Goal: Find specific page/section: Find specific page/section

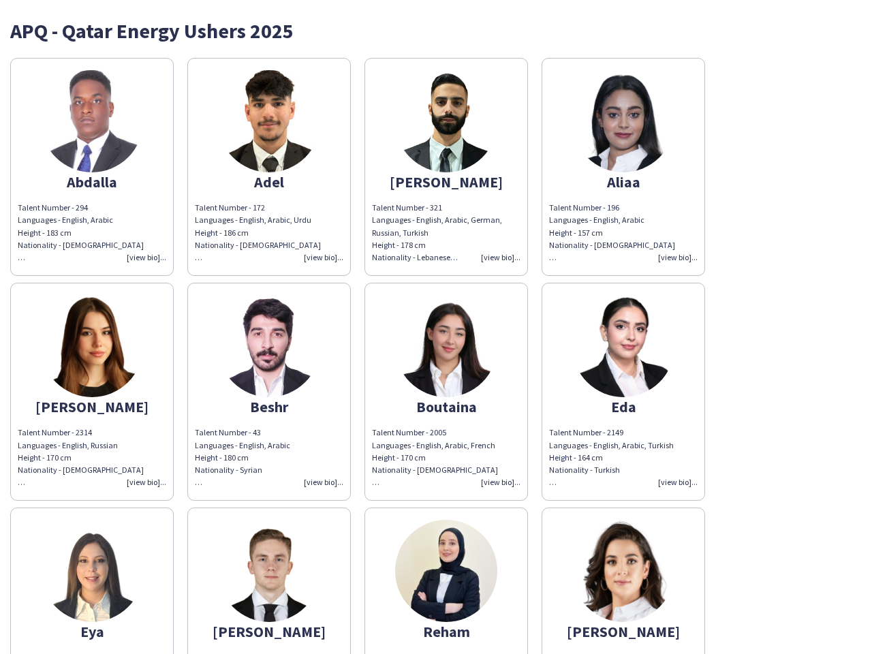
click at [436, 327] on img at bounding box center [446, 346] width 102 height 102
click at [92, 167] on img at bounding box center [92, 121] width 102 height 102
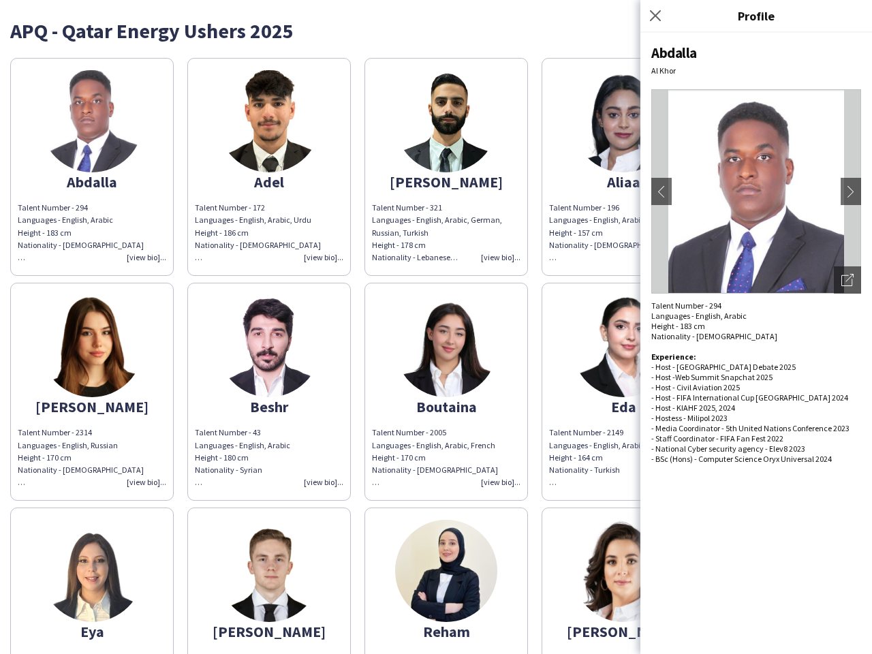
click at [269, 167] on img at bounding box center [269, 121] width 102 height 102
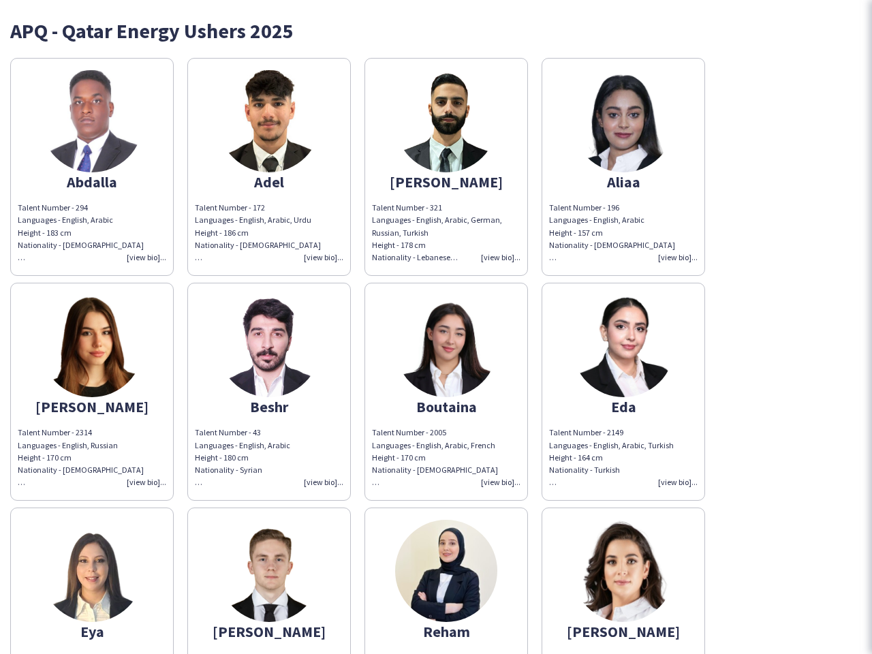
click at [446, 167] on img at bounding box center [446, 121] width 102 height 102
click at [623, 167] on img at bounding box center [623, 121] width 102 height 102
click at [92, 392] on img at bounding box center [92, 346] width 102 height 102
click at [269, 392] on img at bounding box center [269, 346] width 102 height 102
click at [446, 392] on img at bounding box center [446, 346] width 102 height 102
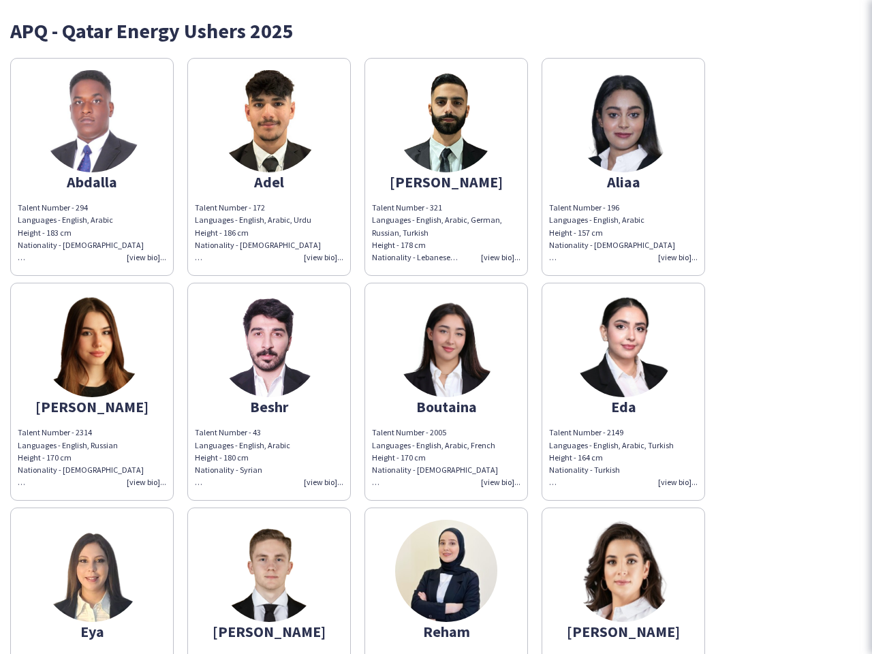
click at [623, 392] on img at bounding box center [623, 346] width 102 height 102
click at [92, 580] on img at bounding box center [92, 571] width 102 height 102
